Goal: Find specific page/section: Find specific page/section

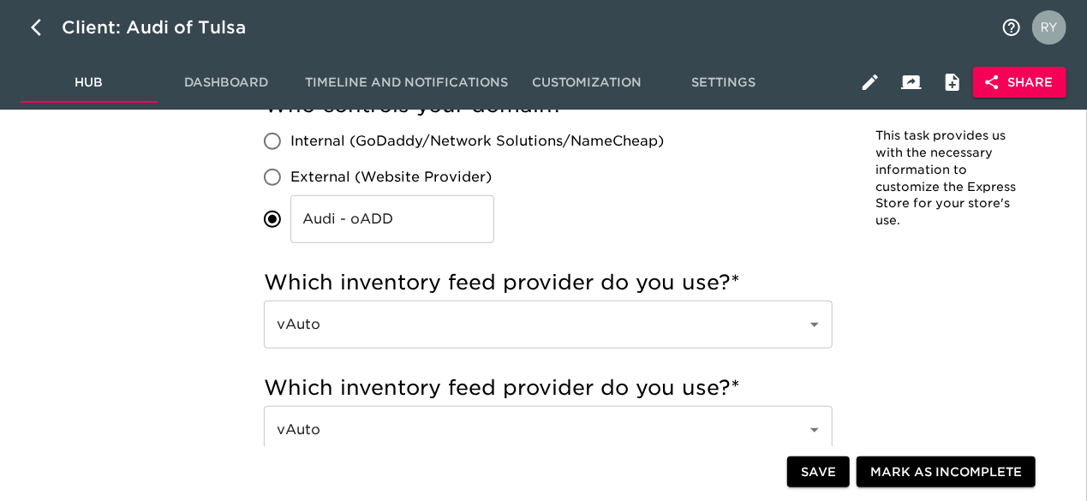
scroll to position [599, 0]
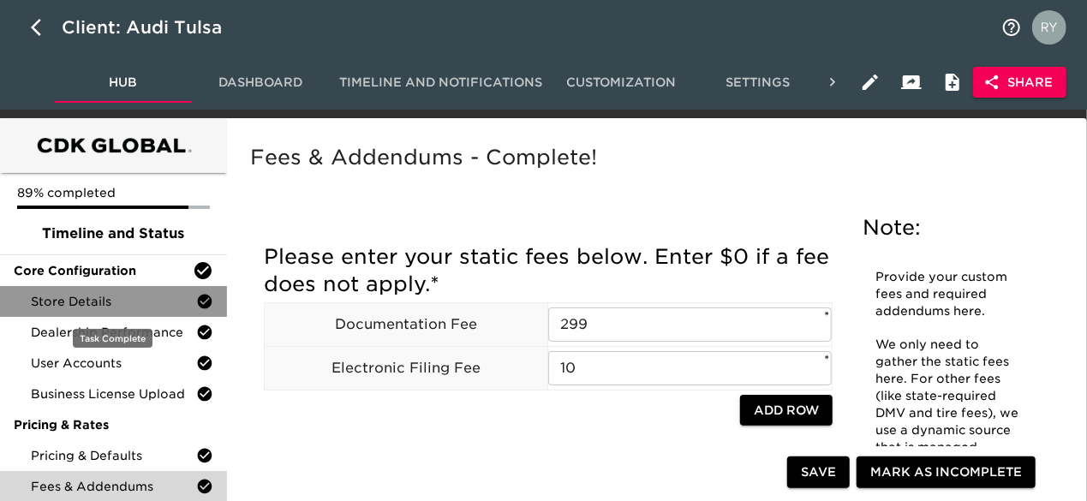
click at [92, 302] on span "Store Details" at bounding box center [113, 301] width 165 height 17
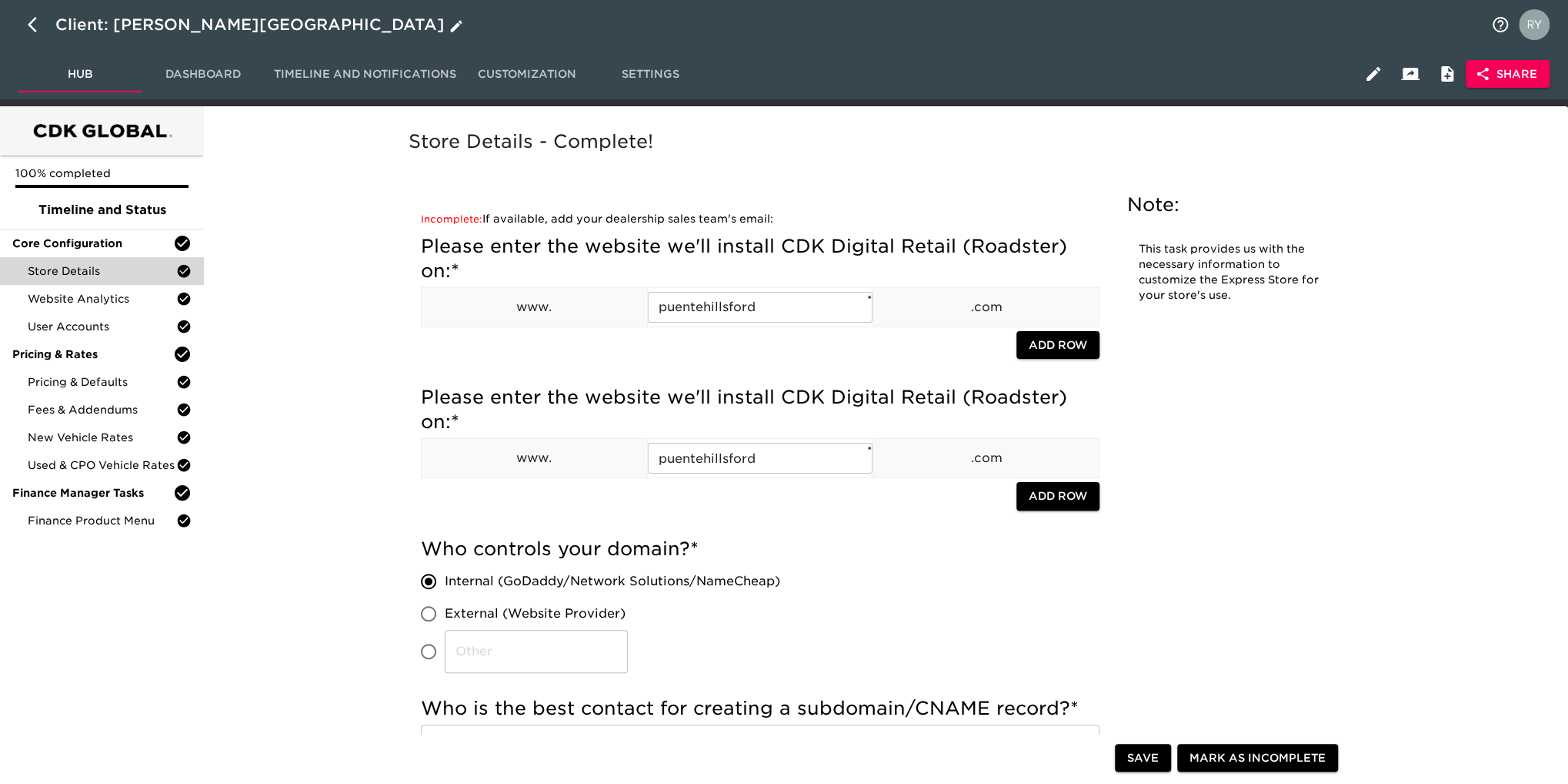
click at [31, 21] on icon "button" at bounding box center [32, 24] width 9 height 15
select select "10"
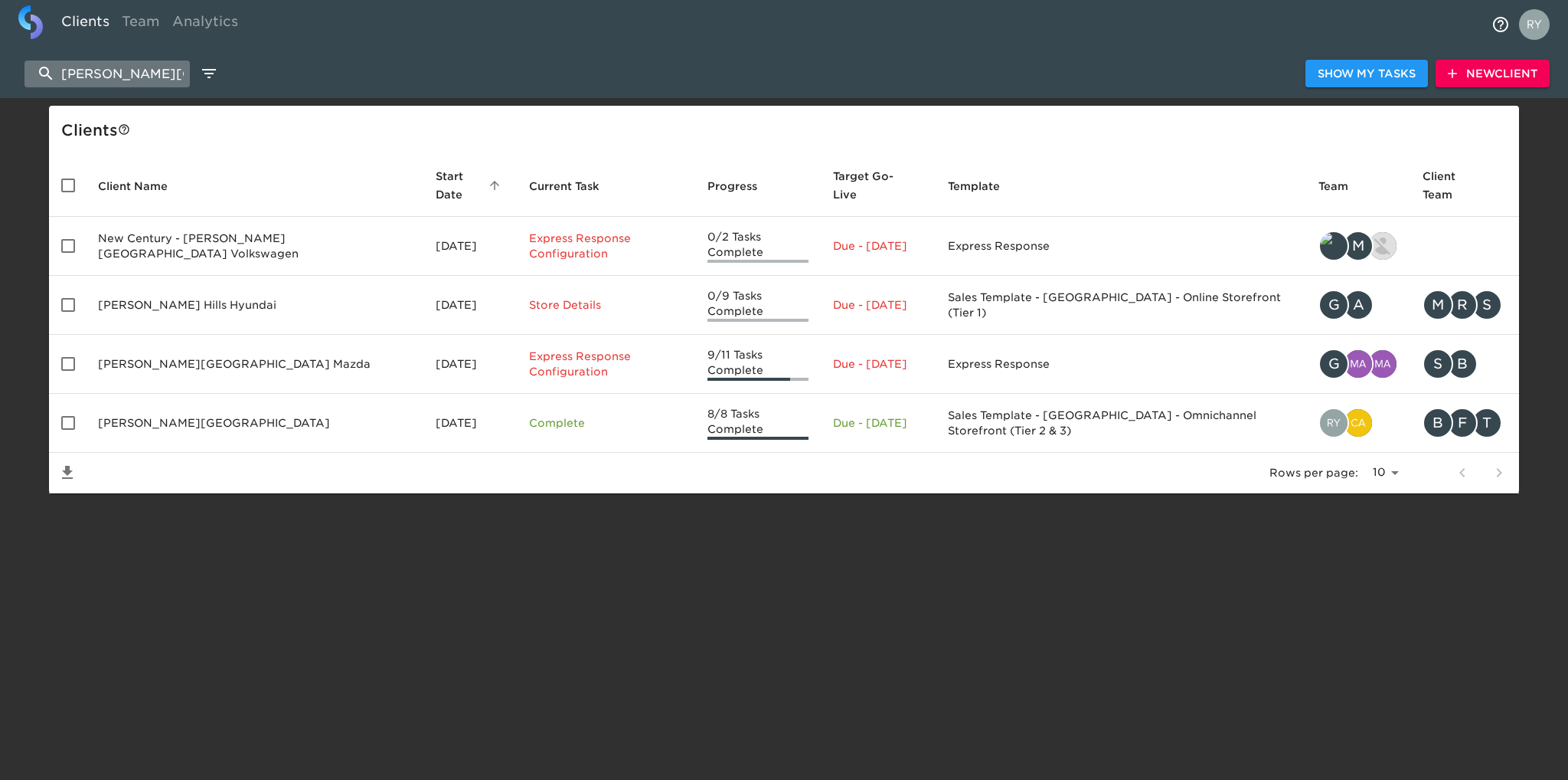
click at [148, 72] on input "[PERSON_NAME][GEOGRAPHIC_DATA]" at bounding box center [106, 74] width 165 height 27
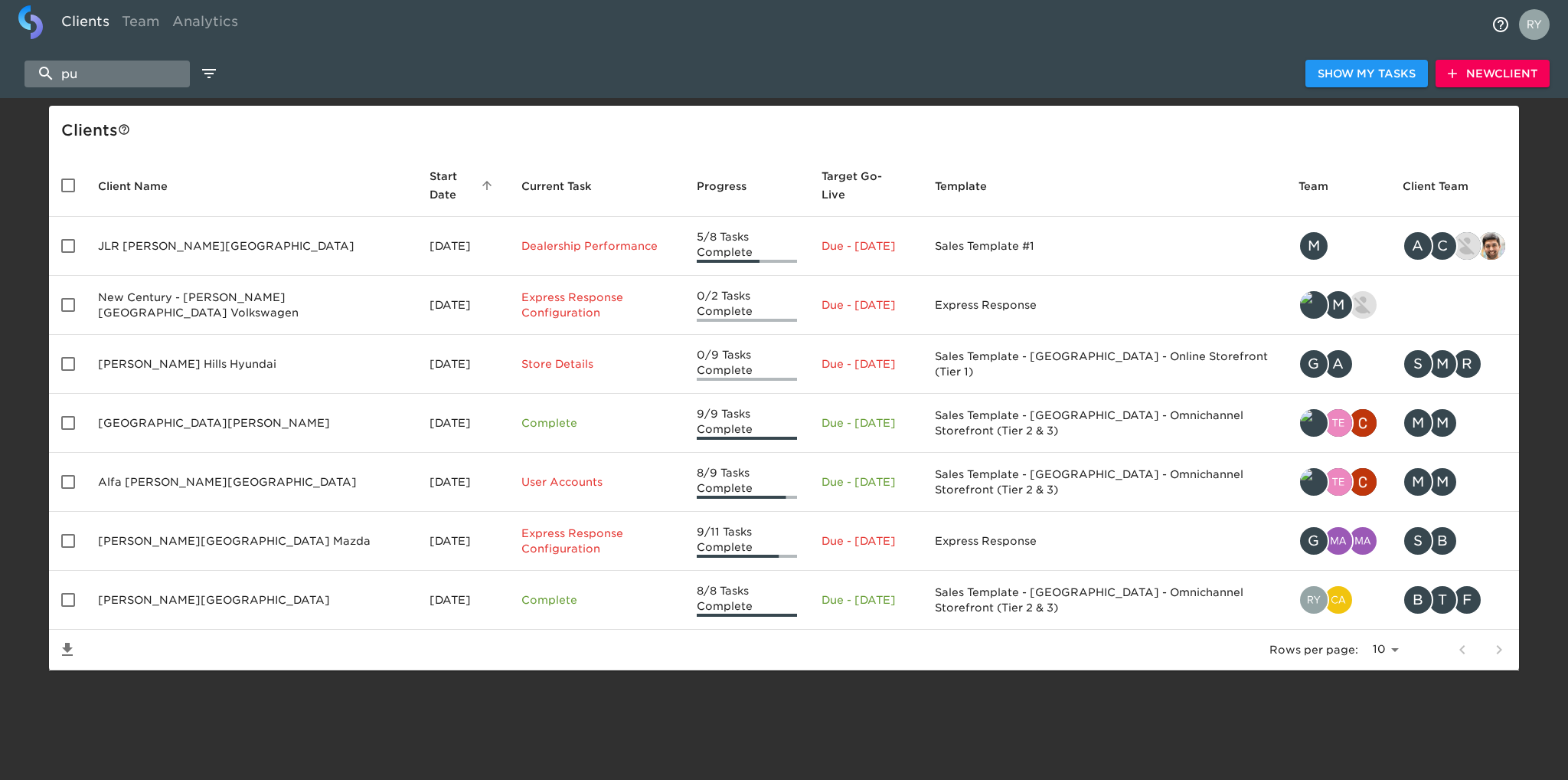
type input "p"
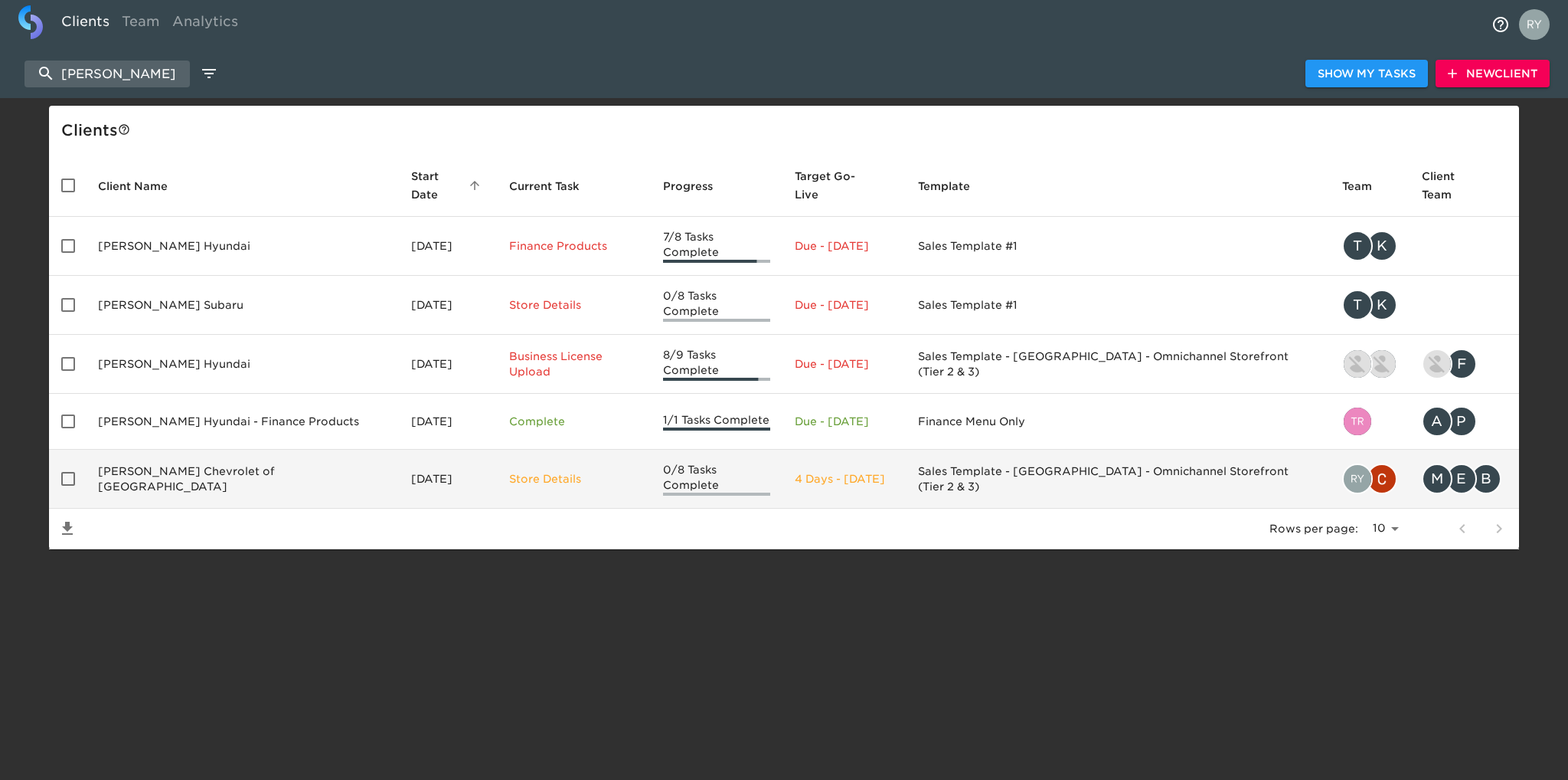
type input "[PERSON_NAME]"
click at [273, 450] on td "[PERSON_NAME] Chevrolet of [GEOGRAPHIC_DATA]" at bounding box center [242, 479] width 313 height 59
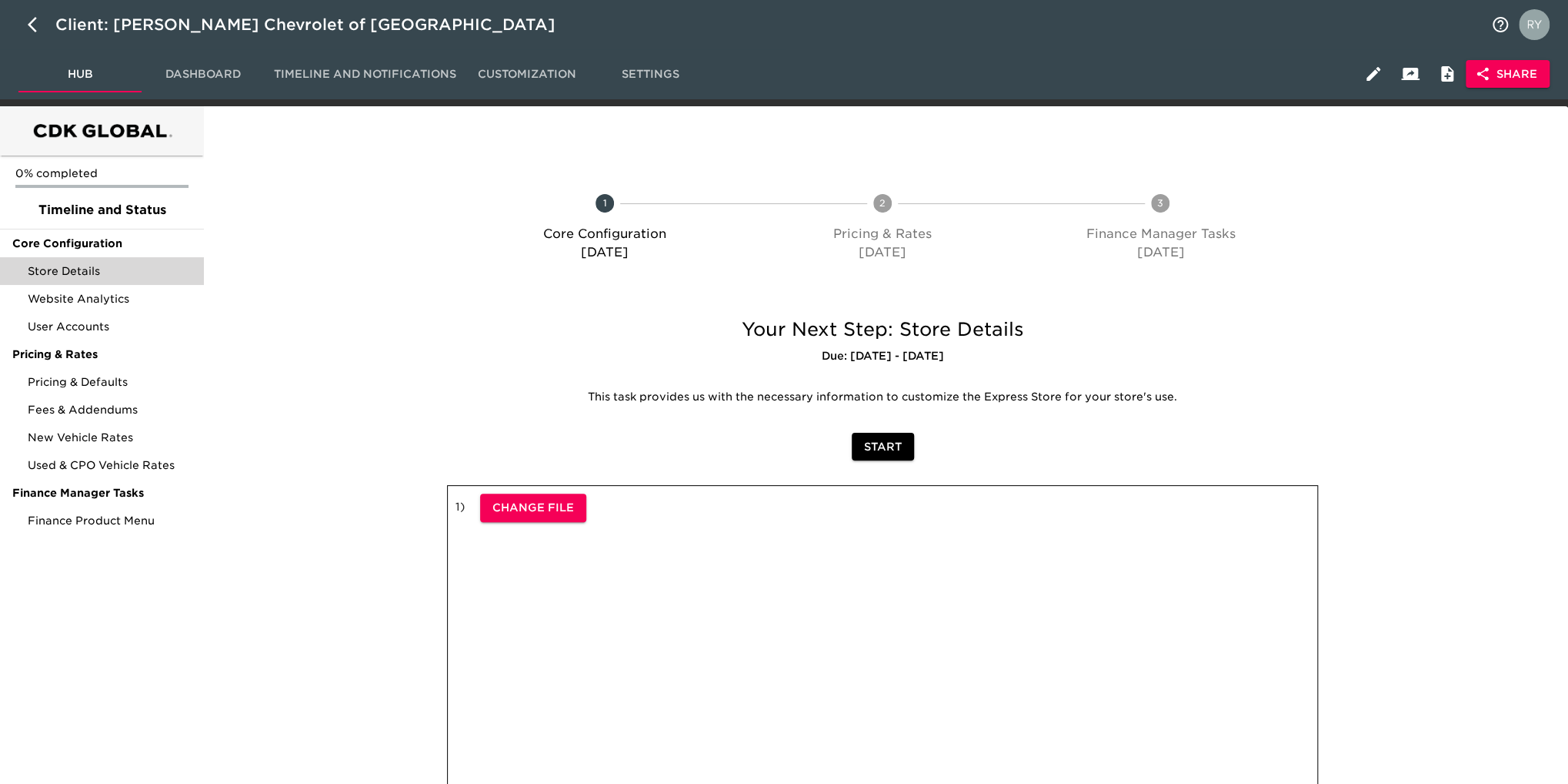
click at [104, 279] on div "Store Details" at bounding box center [102, 271] width 204 height 28
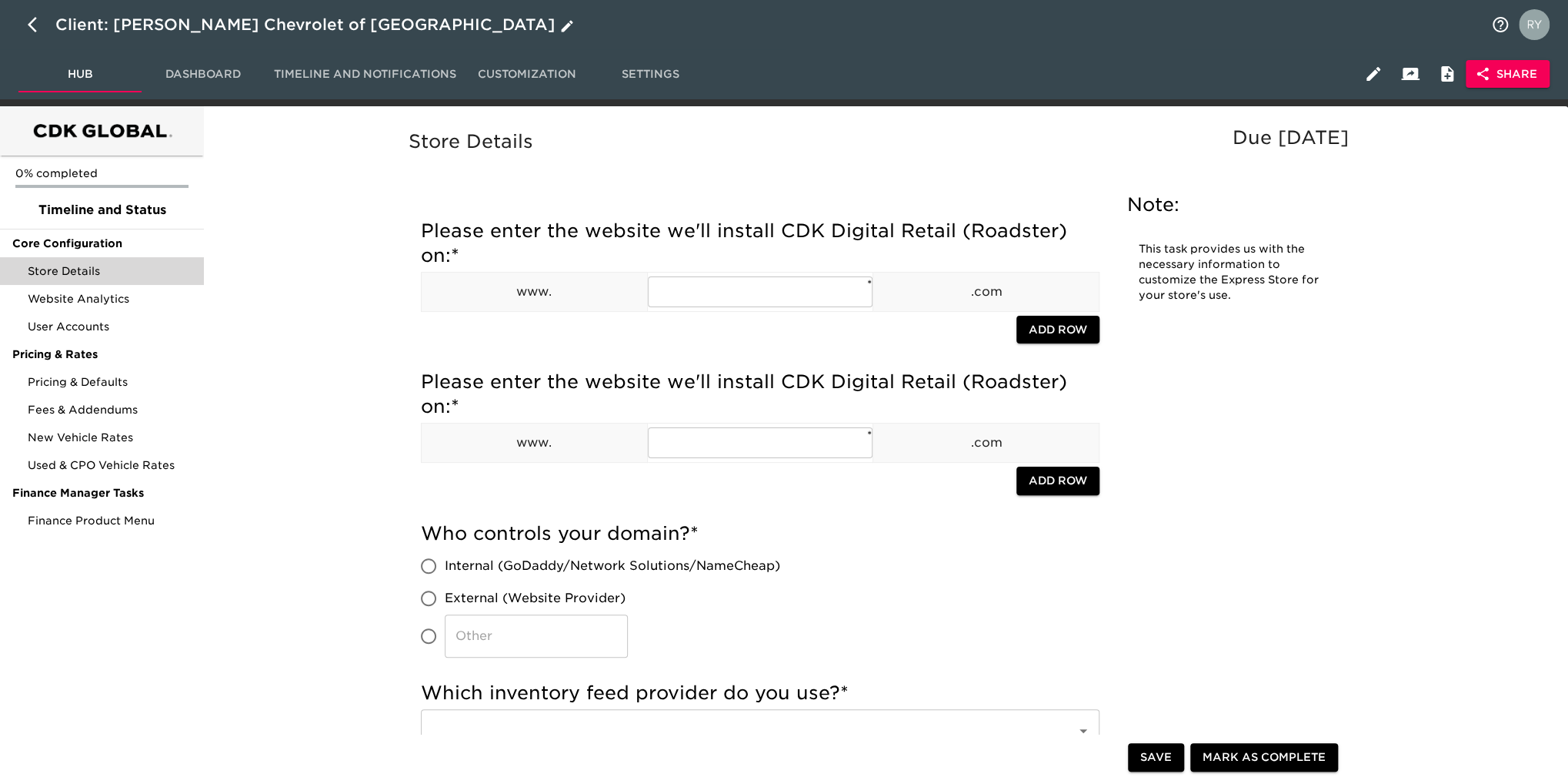
click at [30, 20] on icon "button" at bounding box center [37, 24] width 19 height 19
select select "10"
